Goal: Browse casually: Explore the website without a specific task or goal

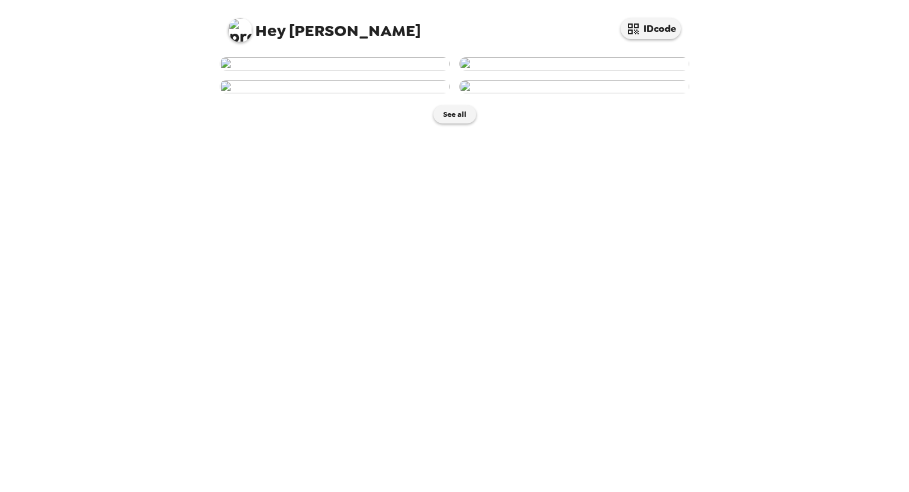
click at [361, 70] on img at bounding box center [335, 63] width 230 height 13
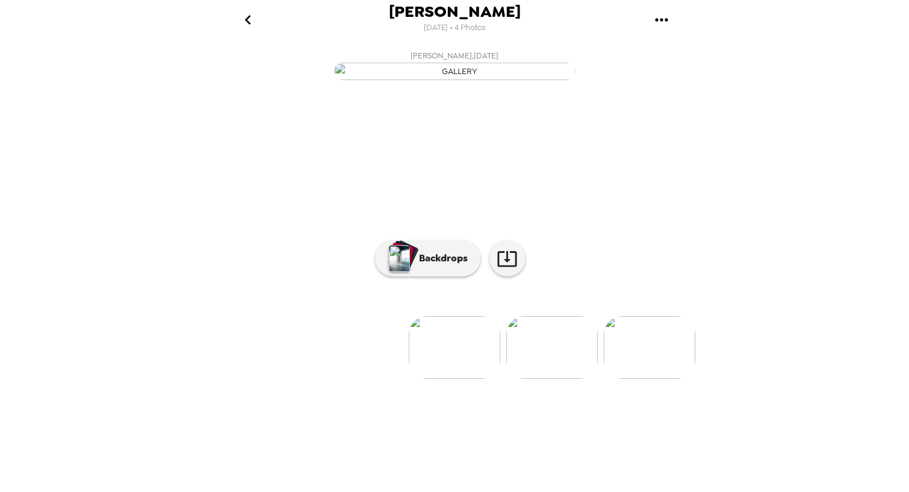
scroll to position [29, 0]
click at [447, 265] on p "Backdrops" at bounding box center [440, 258] width 55 height 14
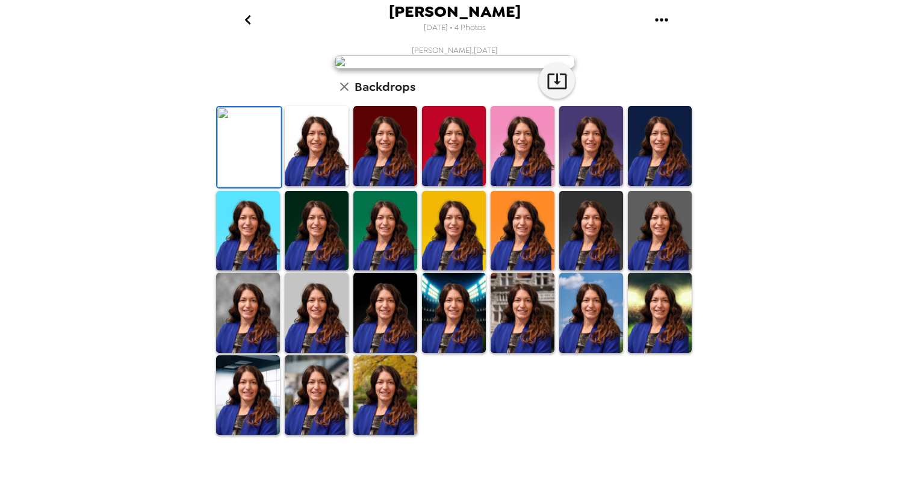
scroll to position [232, 0]
click at [305, 435] on img at bounding box center [317, 395] width 64 height 80
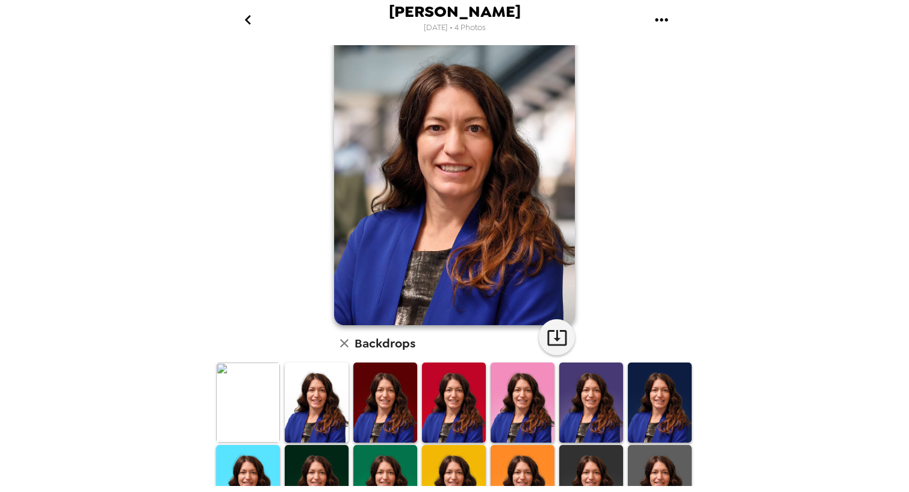
scroll to position [0, 0]
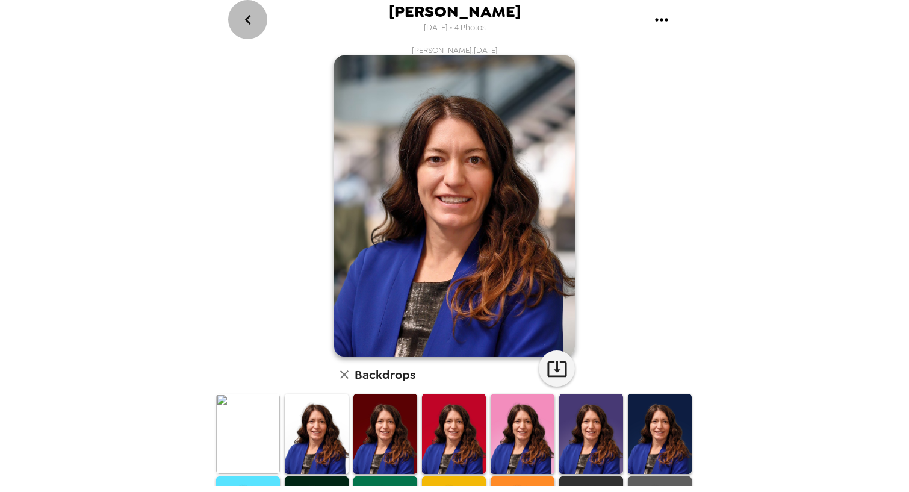
click at [239, 23] on icon "go back" at bounding box center [247, 19] width 19 height 19
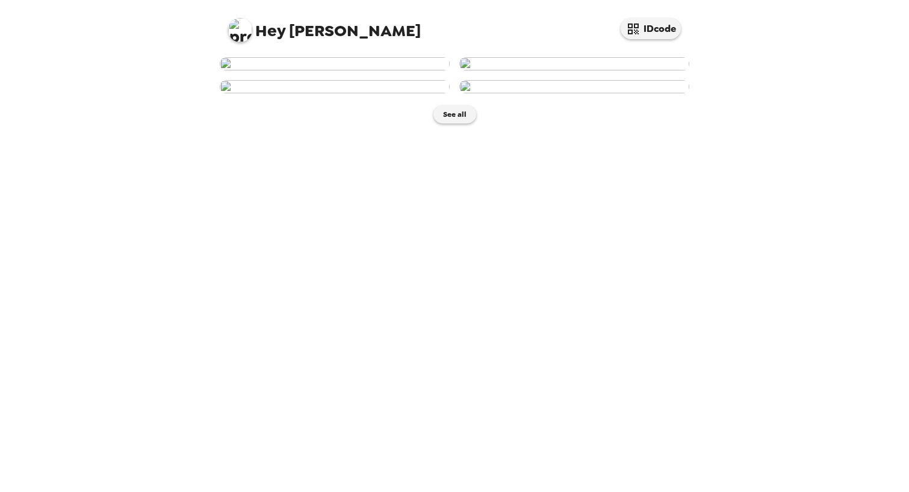
click at [515, 70] on img at bounding box center [574, 63] width 230 height 13
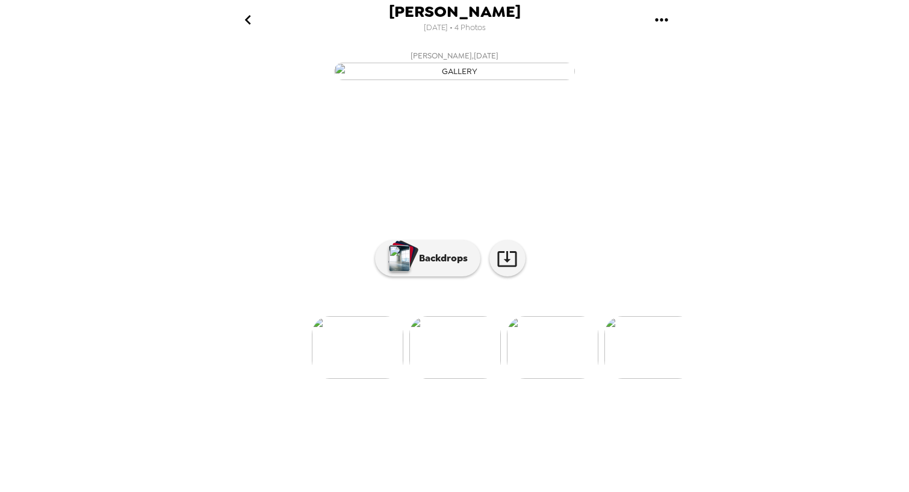
scroll to position [29, 0]
click at [374, 379] on img at bounding box center [357, 347] width 91 height 63
click at [561, 379] on img at bounding box center [551, 347] width 91 height 63
click at [447, 265] on p "Backdrops" at bounding box center [440, 258] width 55 height 14
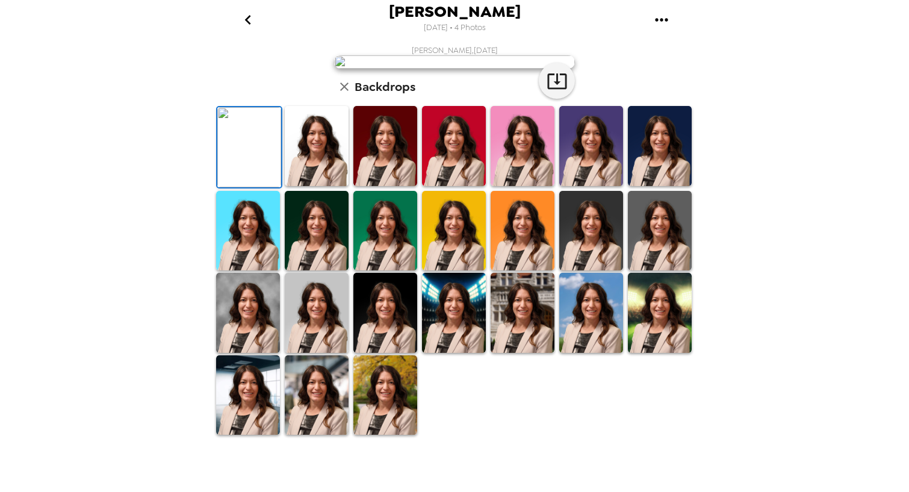
scroll to position [231, 0]
click at [330, 435] on img at bounding box center [317, 395] width 64 height 80
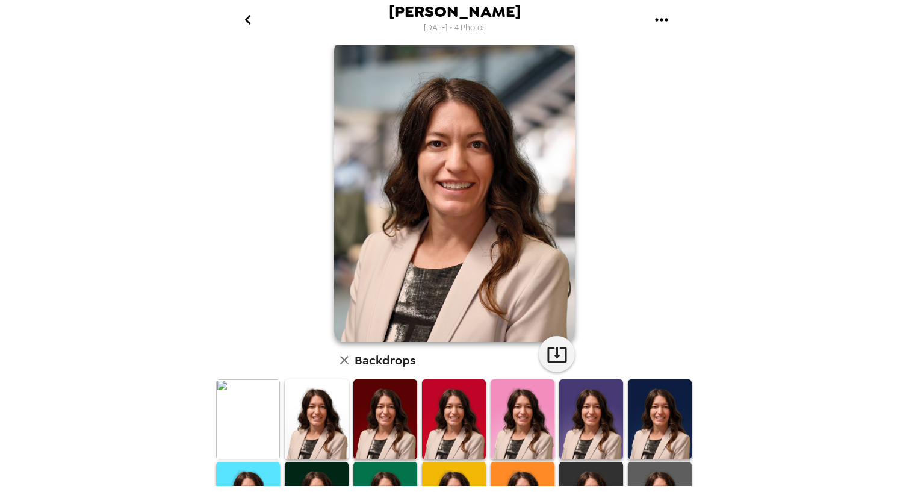
scroll to position [0, 0]
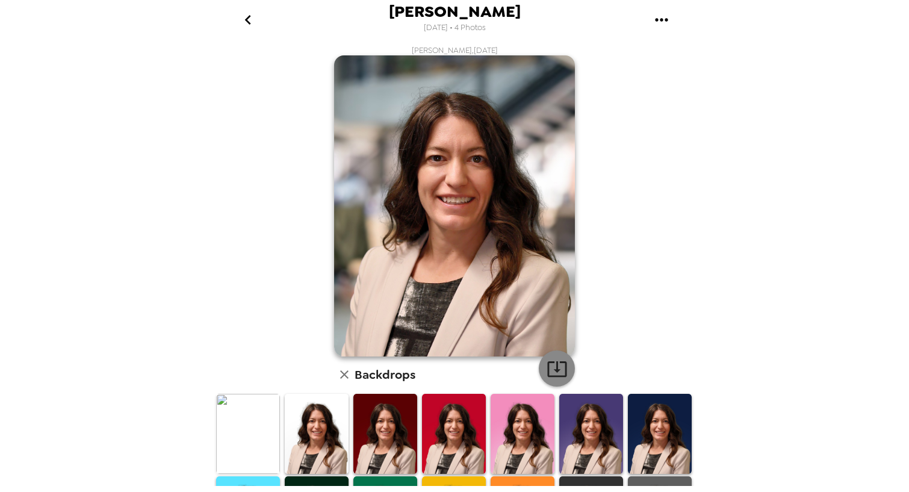
click at [551, 365] on icon "button" at bounding box center [556, 368] width 21 height 21
